Goal: Transaction & Acquisition: Download file/media

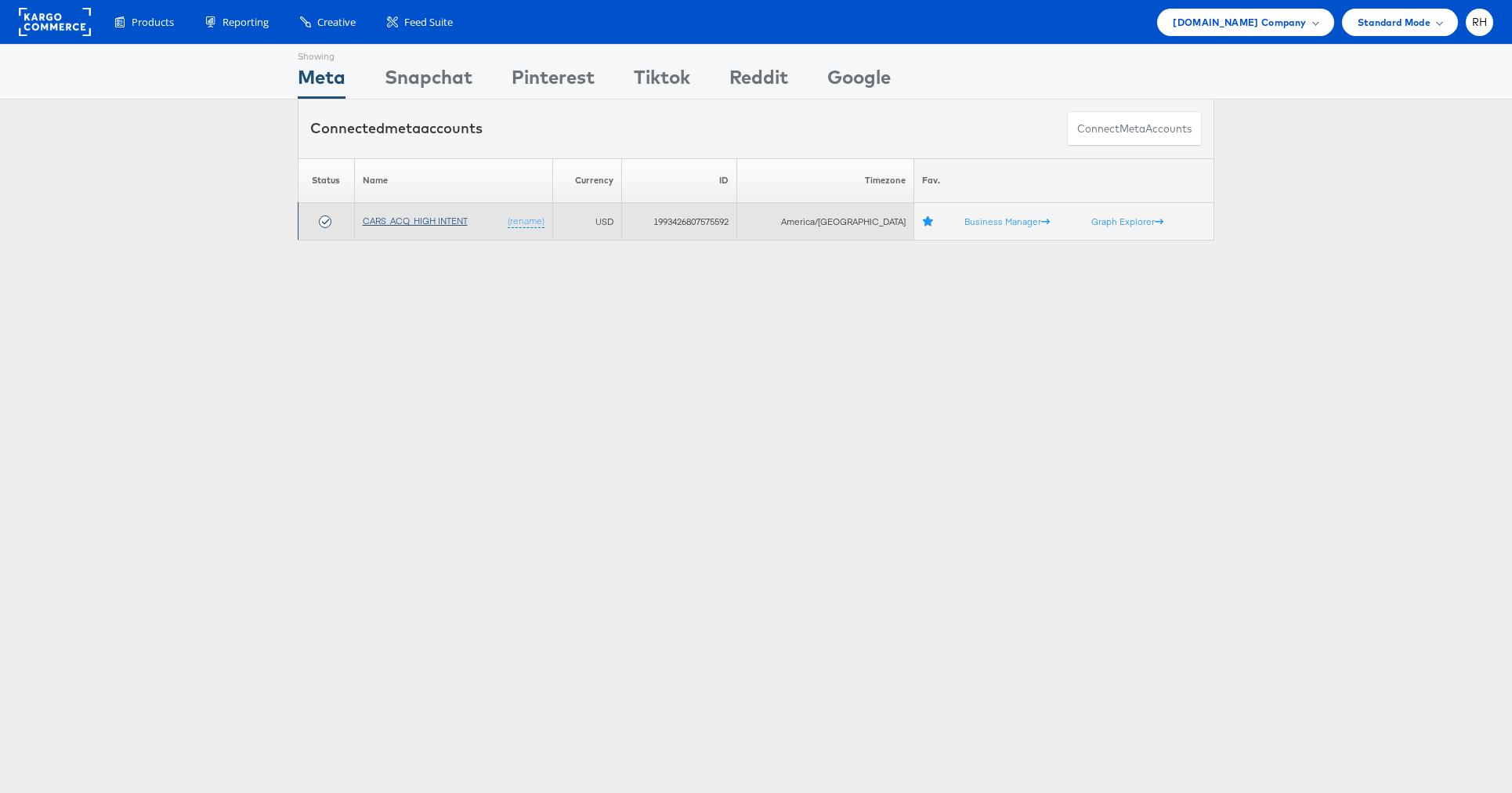
click at [426, 217] on link "CARS_ACQ_HIGH INTENT" at bounding box center [415, 220] width 105 height 12
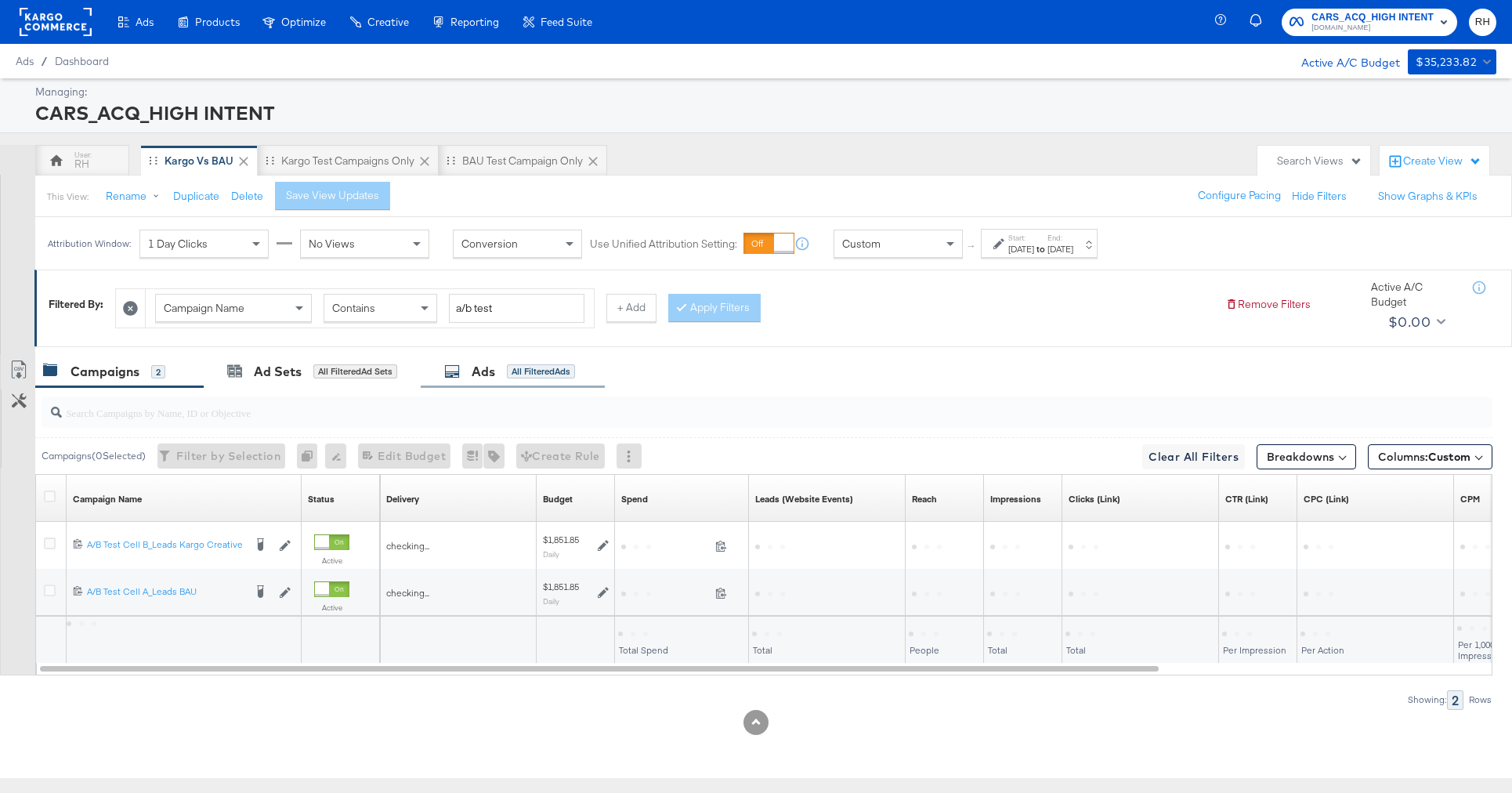
click at [513, 365] on div "All Filtered Ads" at bounding box center [541, 371] width 68 height 14
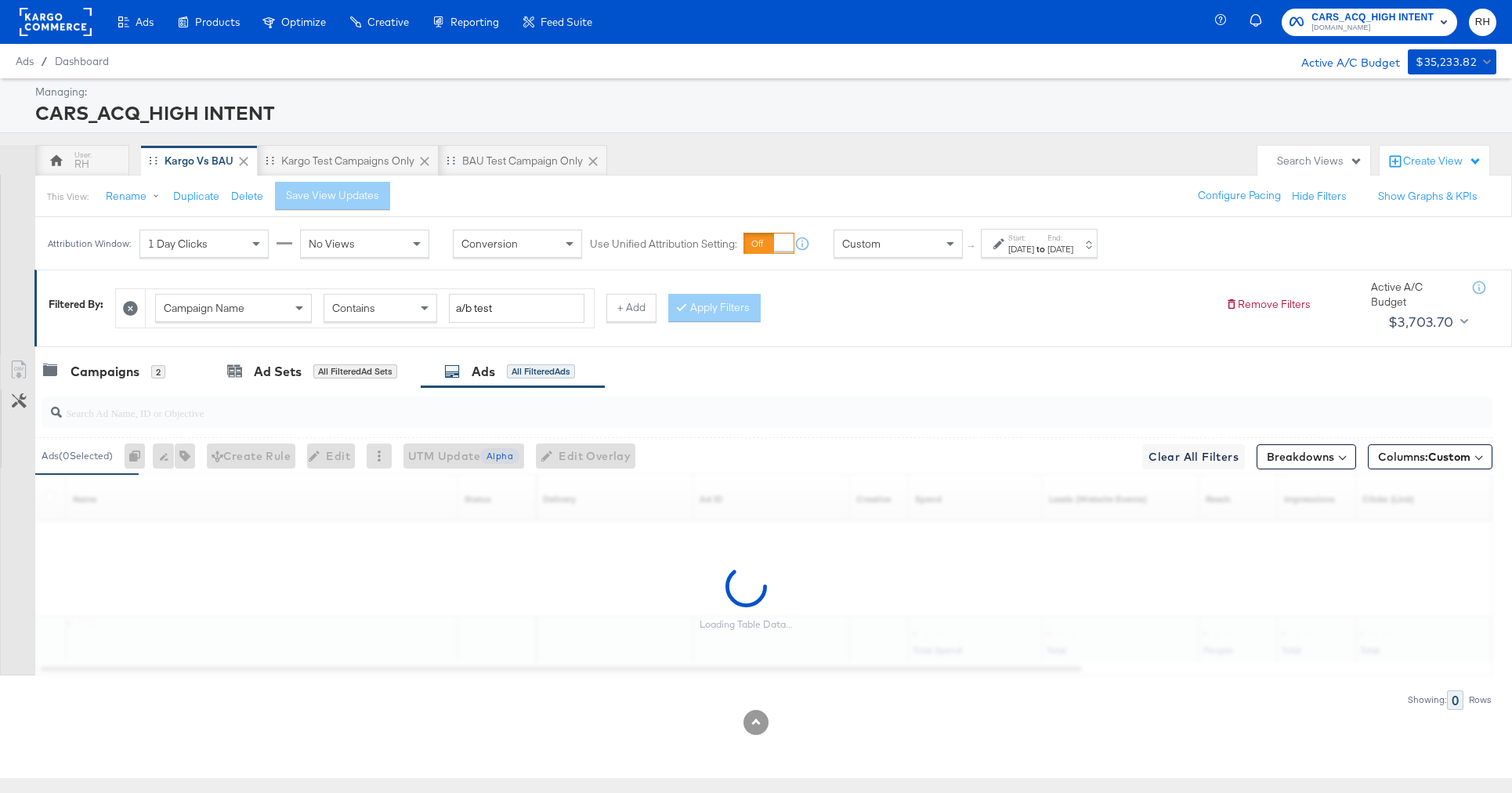
click at [1073, 245] on div "[DATE]" at bounding box center [1060, 249] width 26 height 13
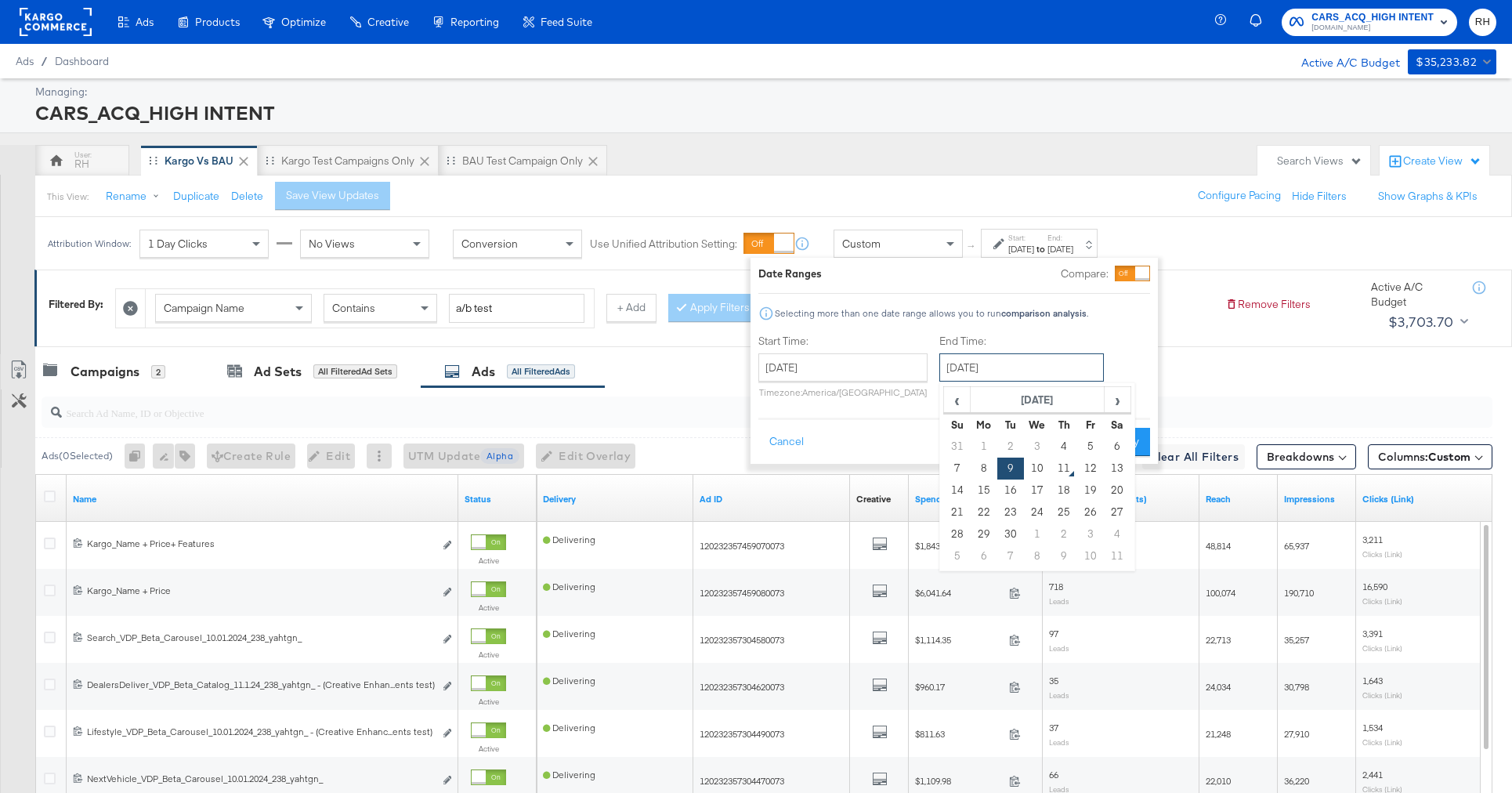
click at [988, 370] on input "[DATE]" at bounding box center [1022, 368] width 165 height 28
click at [1030, 468] on td "10" at bounding box center [1037, 468] width 27 height 22
type input "[DATE]"
click at [1131, 443] on button "Apply" at bounding box center [1131, 442] width 49 height 28
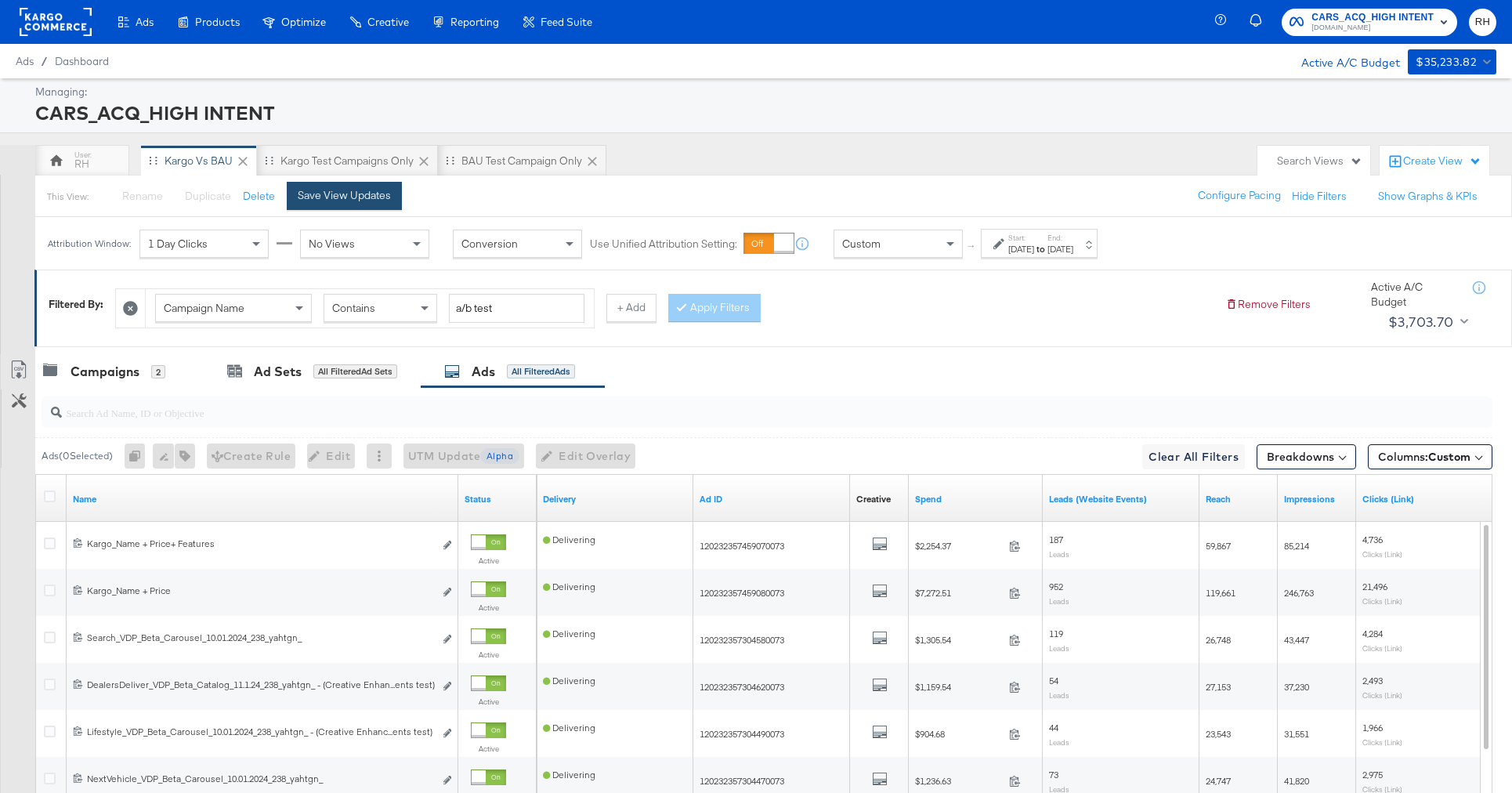
click at [387, 201] on div "Save View Updates" at bounding box center [345, 195] width 93 height 15
click at [1457, 452] on span "Custom" at bounding box center [1450, 457] width 42 height 14
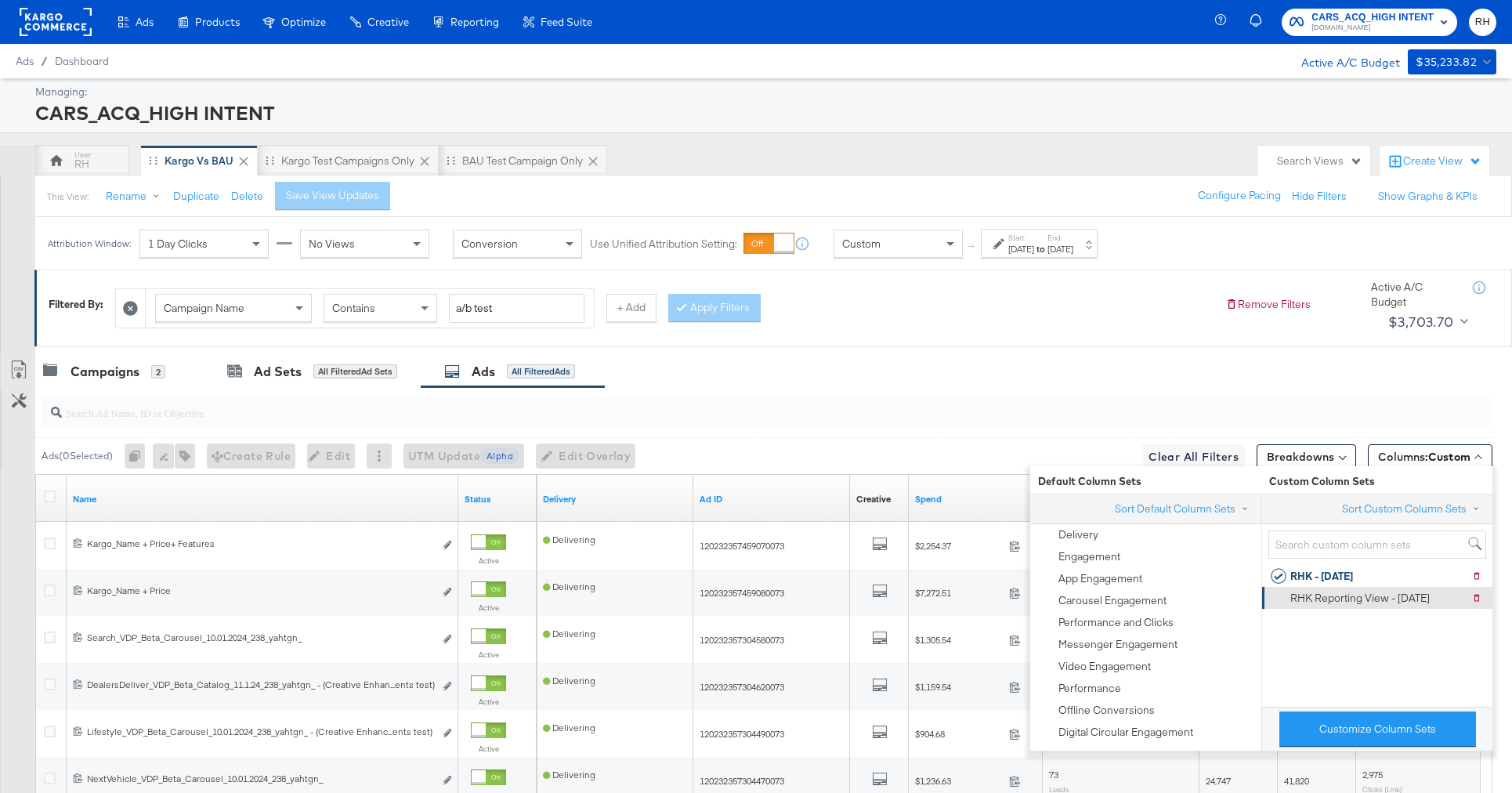
click at [1349, 609] on div "RHK Reporting View - [DATE]" at bounding box center [1351, 598] width 159 height 22
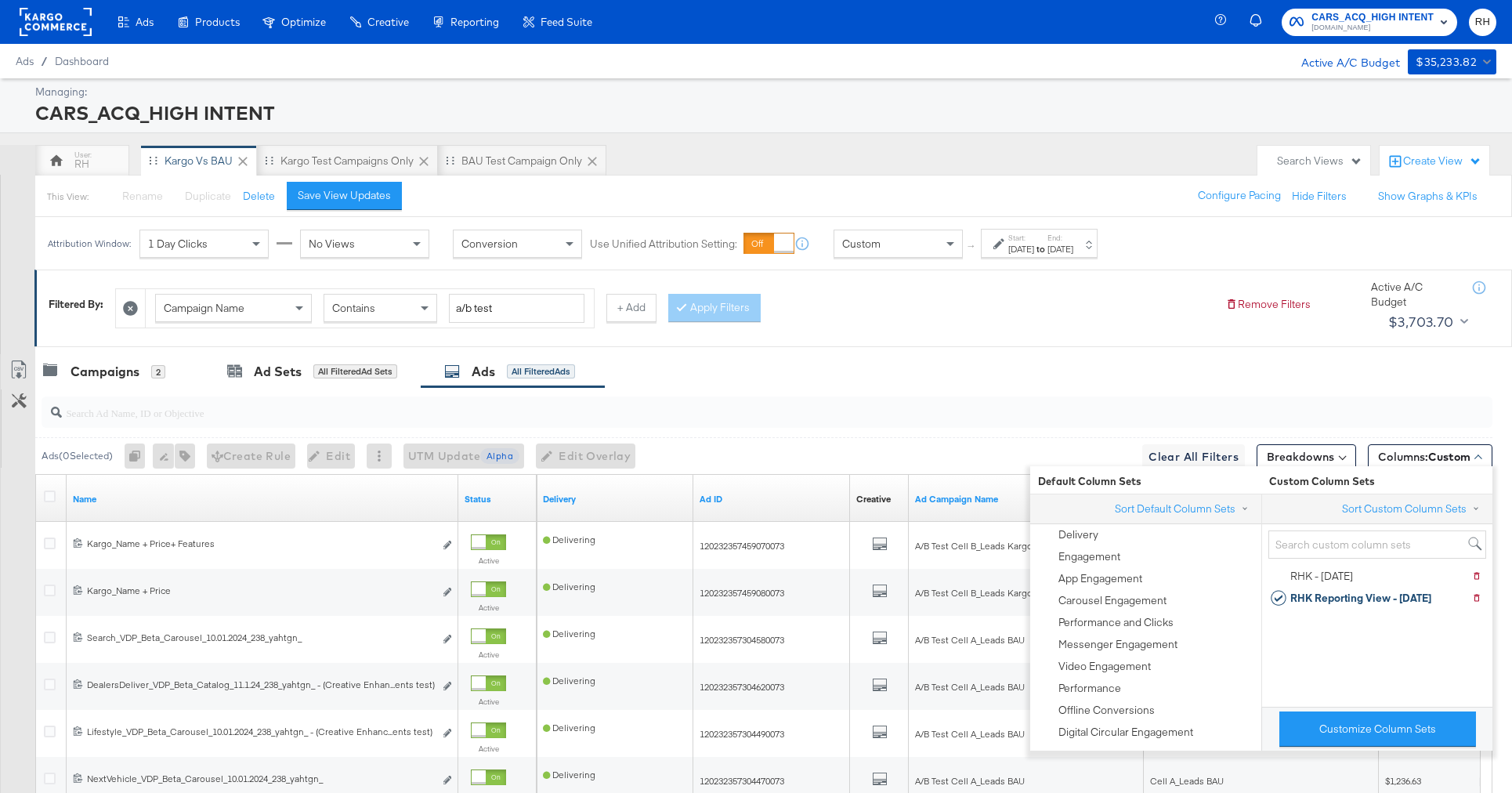
click at [1103, 368] on div "Campaigns 2 Ad Sets All Filtered Ad Sets Ads All Filtered Ads" at bounding box center [773, 371] width 1477 height 34
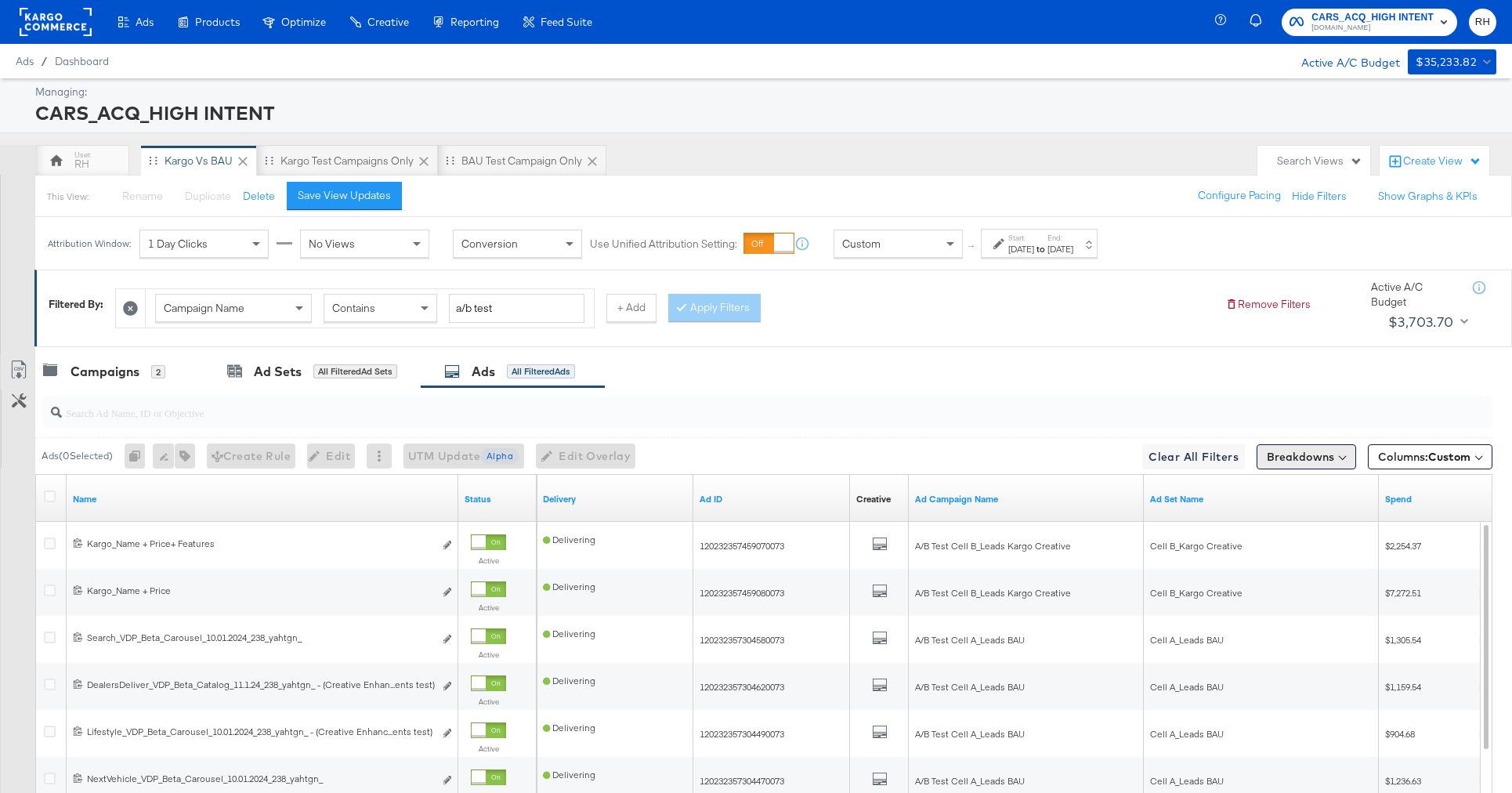
click at [1304, 465] on button "Breakdowns" at bounding box center [1307, 457] width 100 height 25
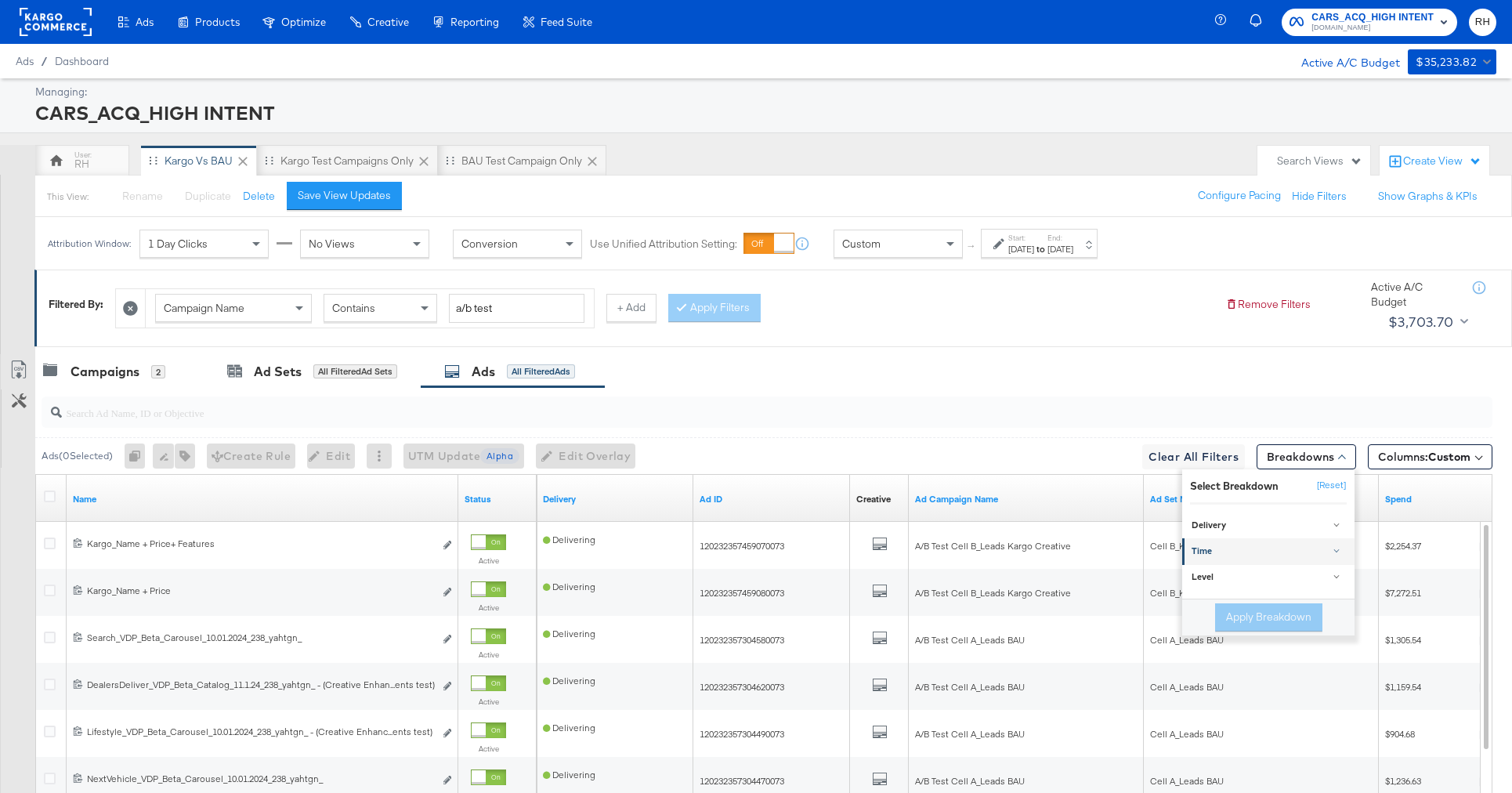
click at [1263, 552] on div "Time" at bounding box center [1270, 552] width 156 height 13
click at [1217, 585] on div "Day" at bounding box center [1270, 589] width 170 height 16
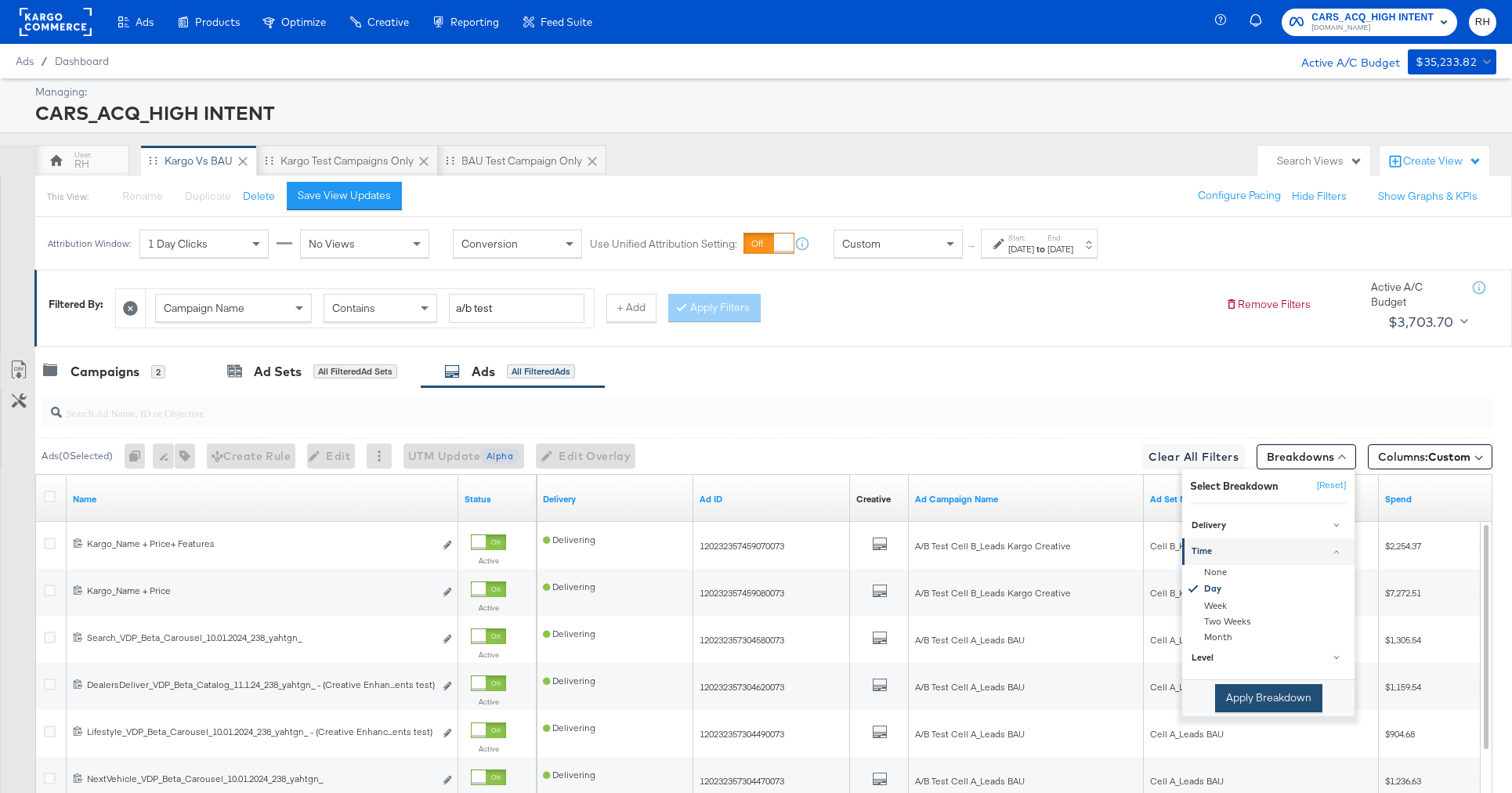
click at [1259, 690] on button "Apply Breakdown" at bounding box center [1268, 698] width 107 height 28
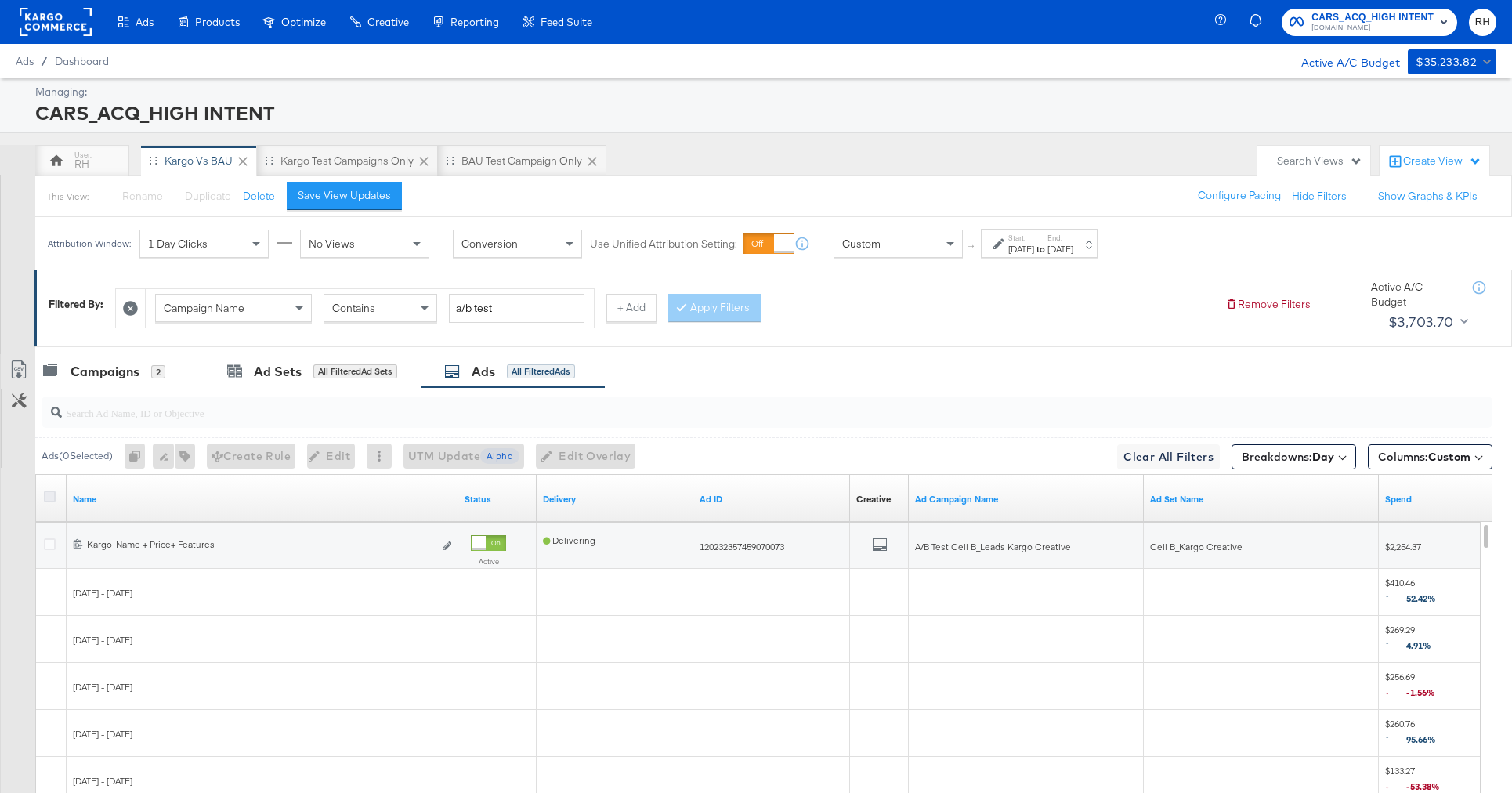
click at [48, 496] on icon at bounding box center [49, 496] width 12 height 12
click at [0, 0] on input "checkbox" at bounding box center [0, 0] width 0 height 0
click at [11, 366] on icon at bounding box center [18, 369] width 19 height 19
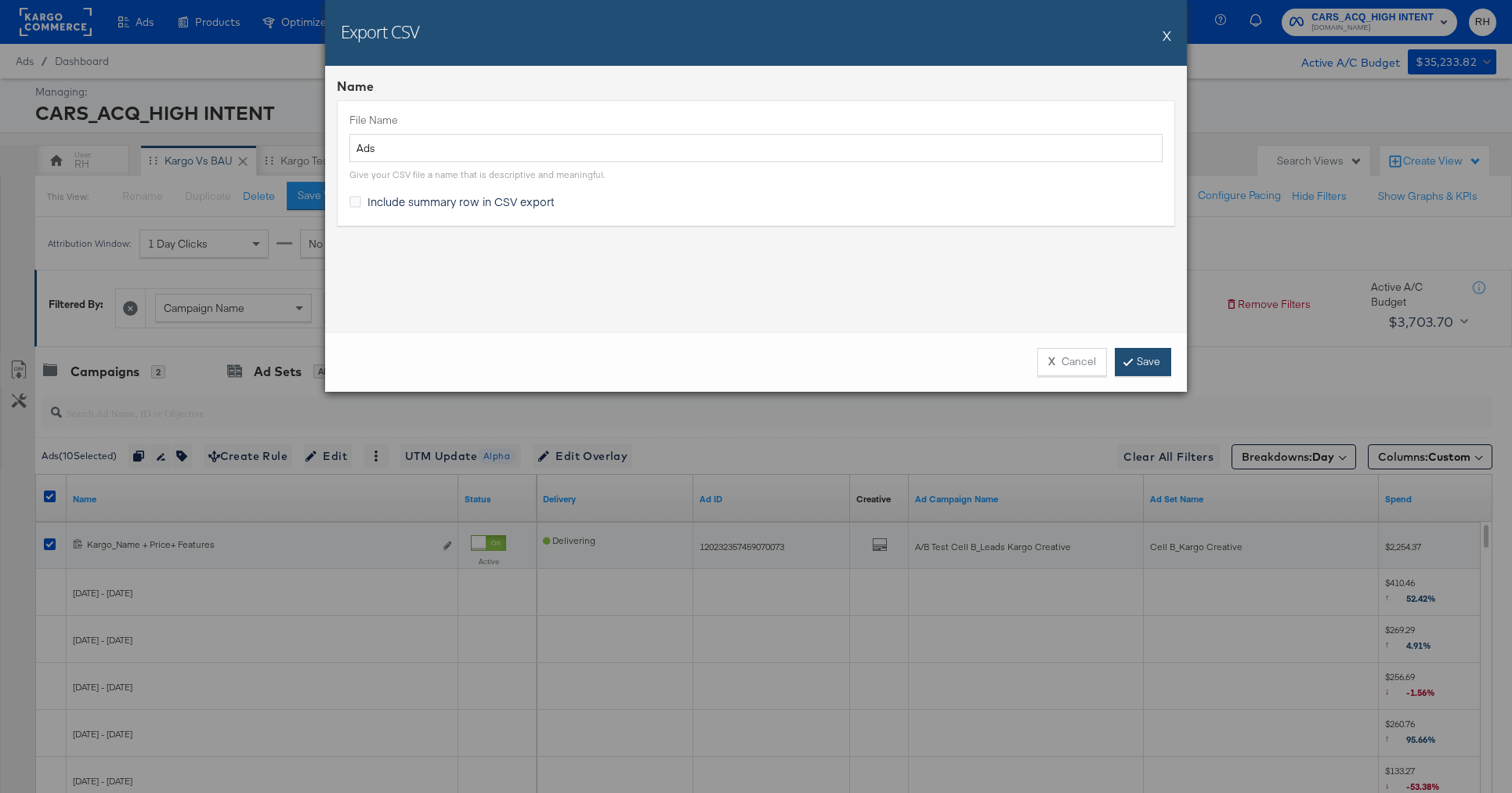
click at [1158, 363] on link "Save" at bounding box center [1144, 362] width 57 height 28
